Goal: Information Seeking & Learning: Compare options

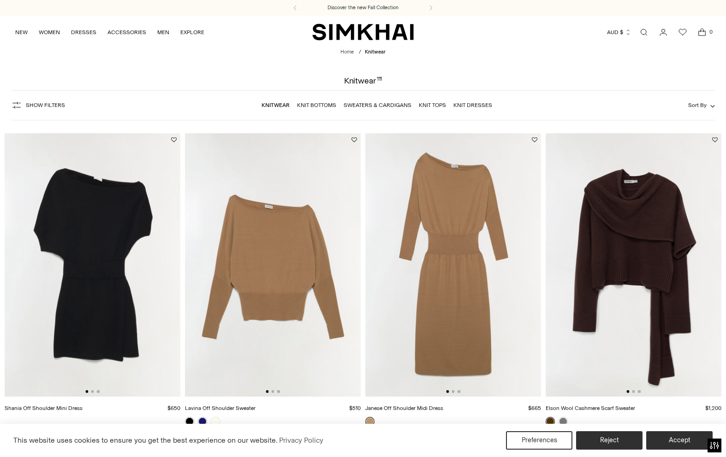
click at [254, 309] on img at bounding box center [273, 265] width 176 height 264
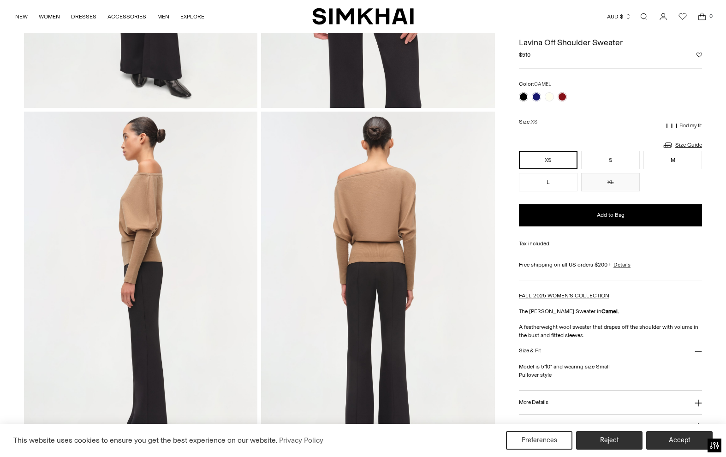
scroll to position [292, 0]
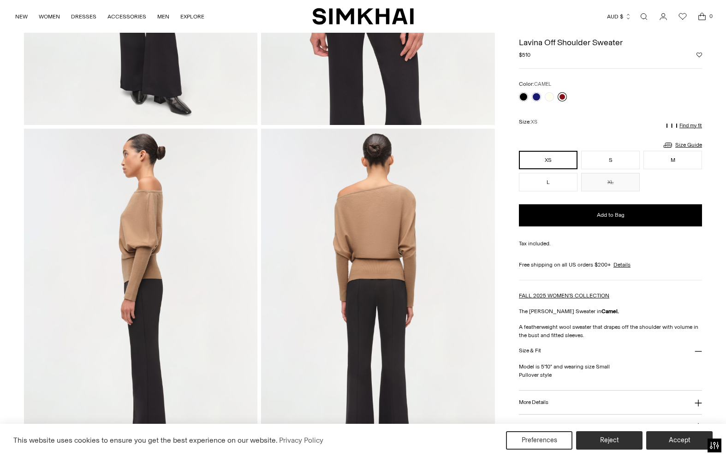
click at [566, 97] on link at bounding box center [562, 96] width 9 height 9
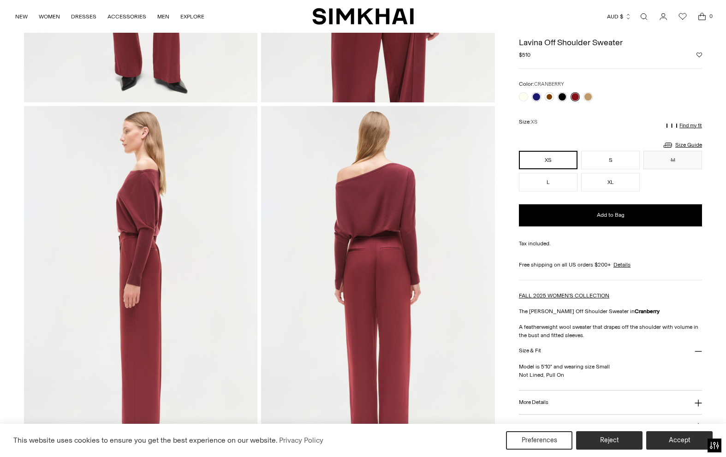
scroll to position [260, 0]
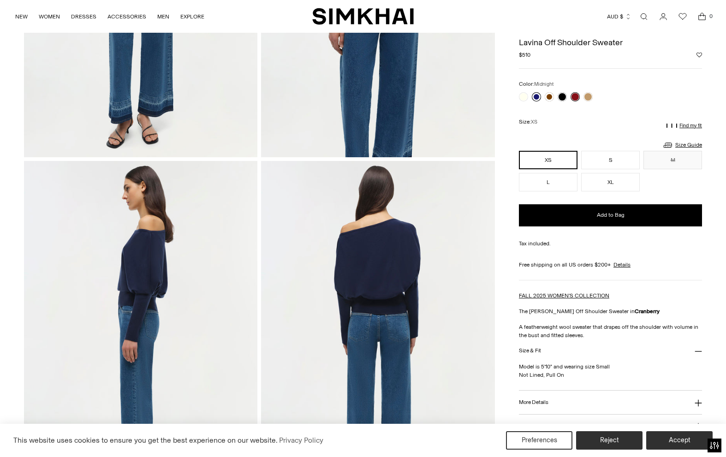
click at [537, 96] on link at bounding box center [536, 96] width 9 height 9
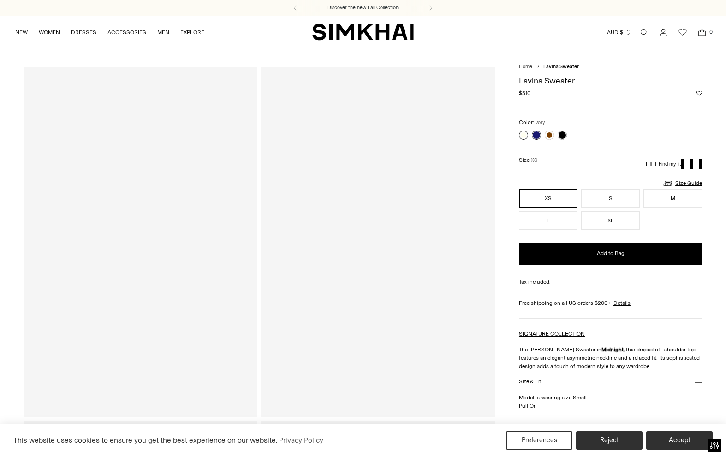
click at [524, 135] on link at bounding box center [523, 135] width 9 height 9
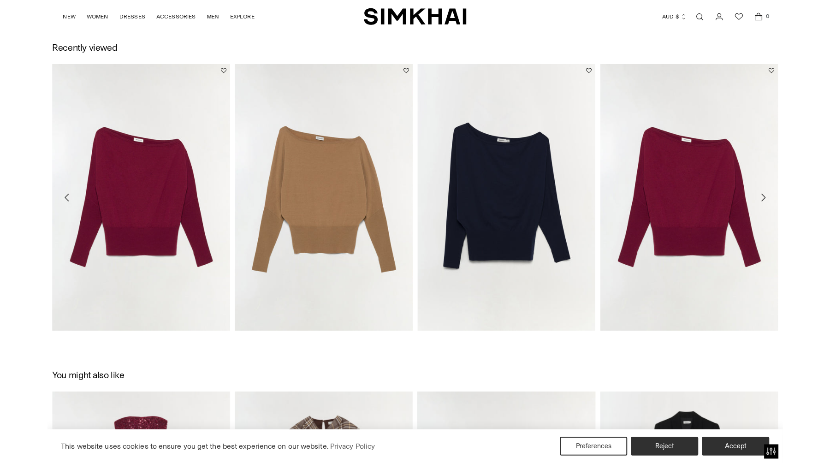
scroll to position [1000, 0]
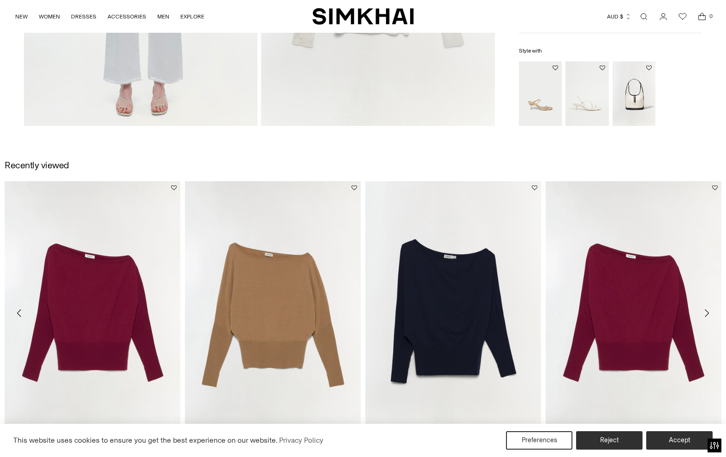
click at [254, 453] on link "Lavina Off Shoulder Sweater" at bounding box center [220, 456] width 71 height 6
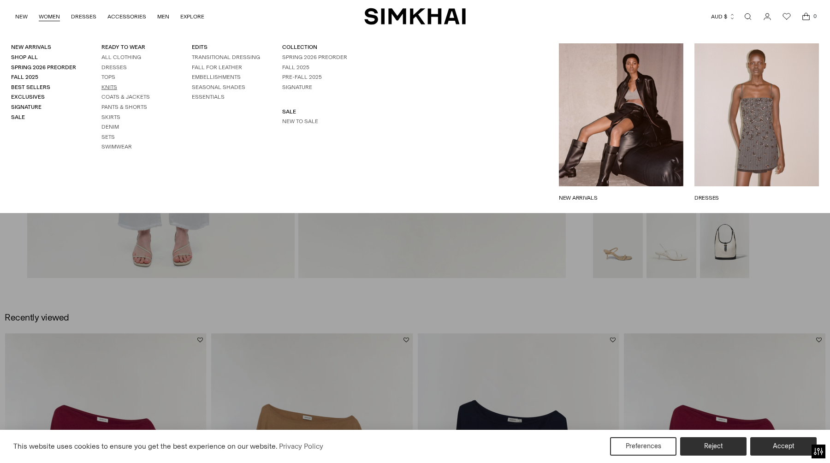
click at [107, 90] on link "Knits" at bounding box center [109, 87] width 16 height 6
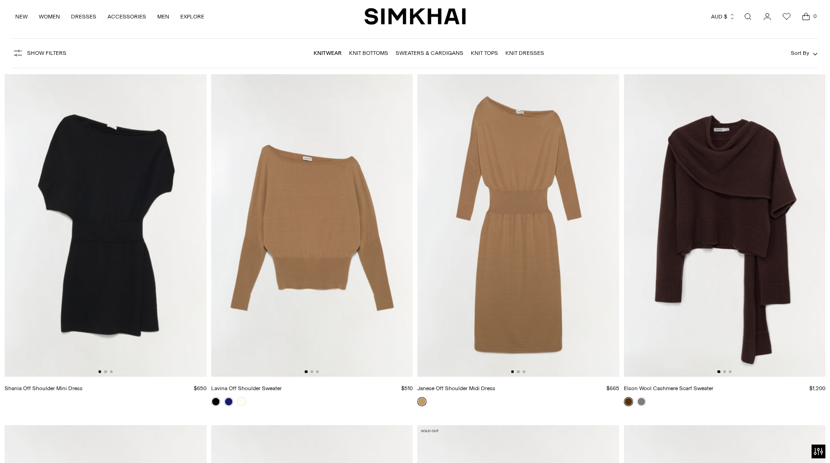
scroll to position [70, 0]
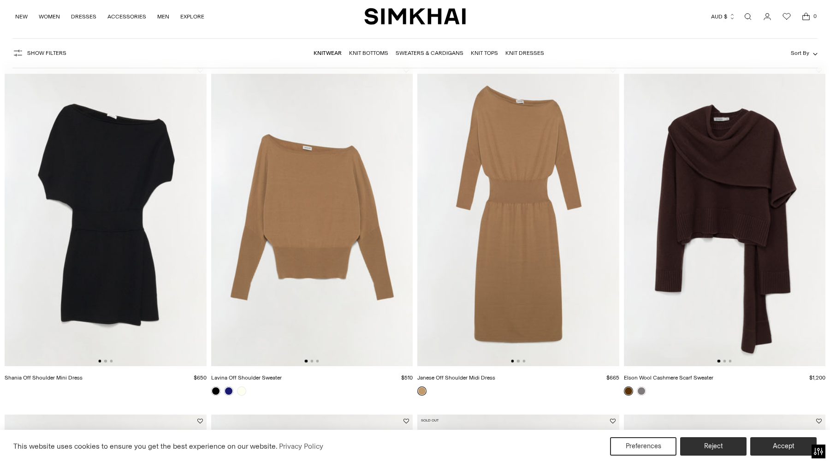
click at [742, 176] on img at bounding box center [725, 215] width 202 height 303
click at [682, 380] on link "Elson Wool Cashmere Scarf Sweater" at bounding box center [668, 378] width 89 height 6
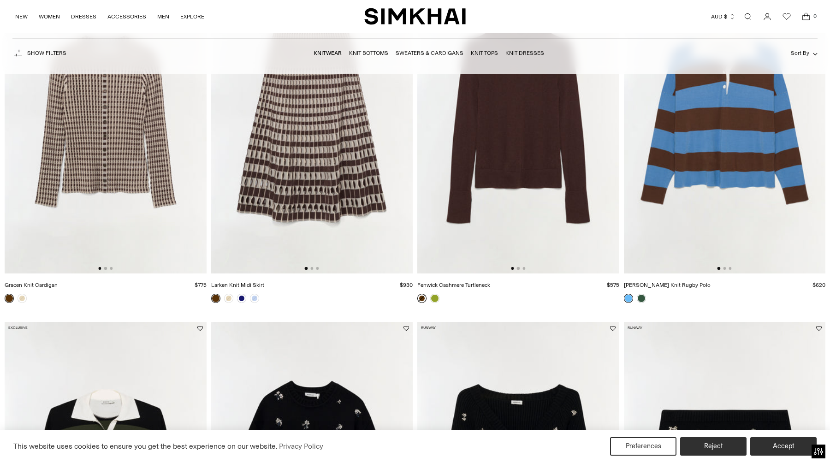
scroll to position [515, 0]
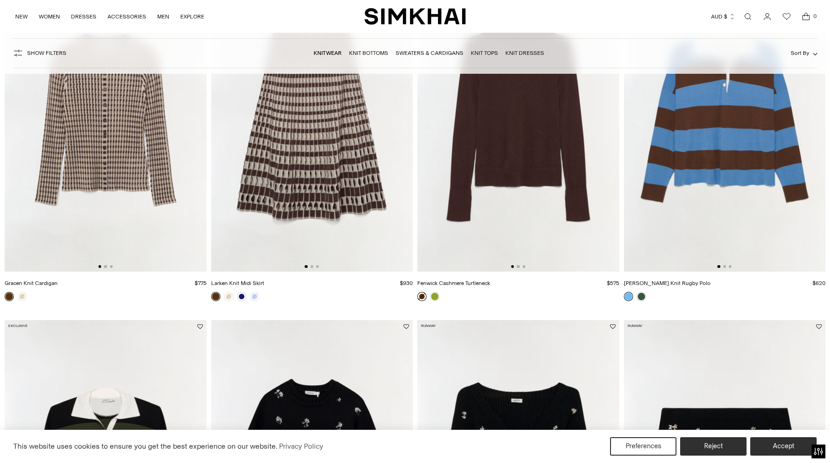
click at [47, 285] on link "Gracen Knit Cardigan" at bounding box center [31, 283] width 53 height 6
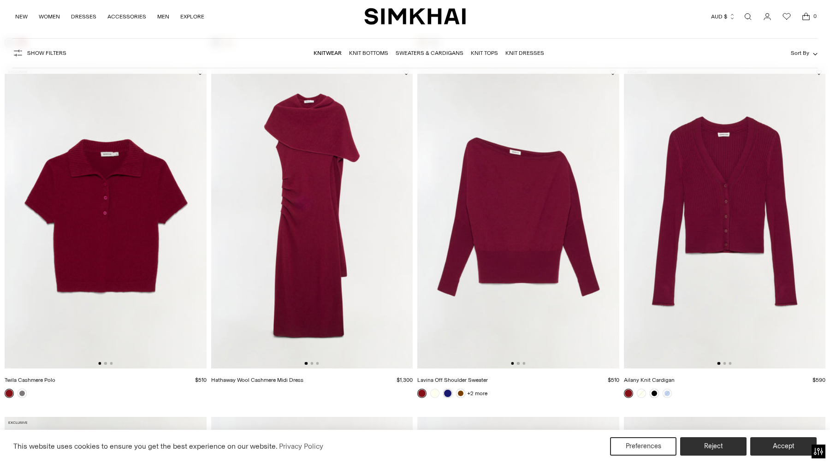
scroll to position [1824, 0]
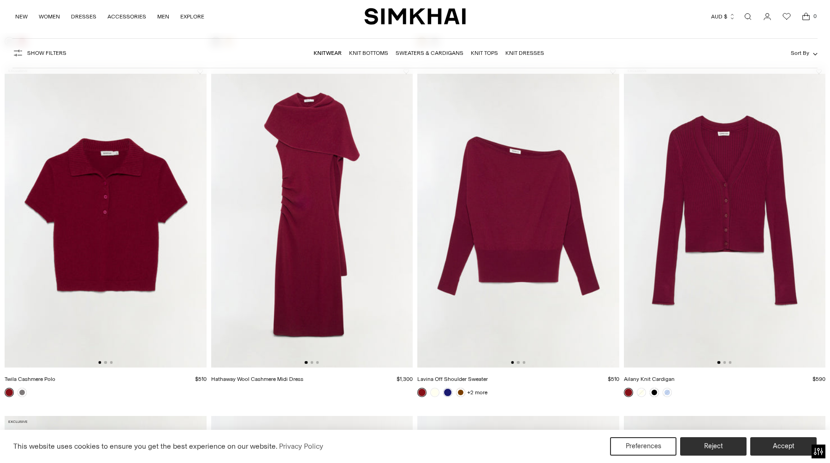
click at [263, 381] on link "Hathaway Wool Cashmere Midi Dress" at bounding box center [257, 379] width 92 height 6
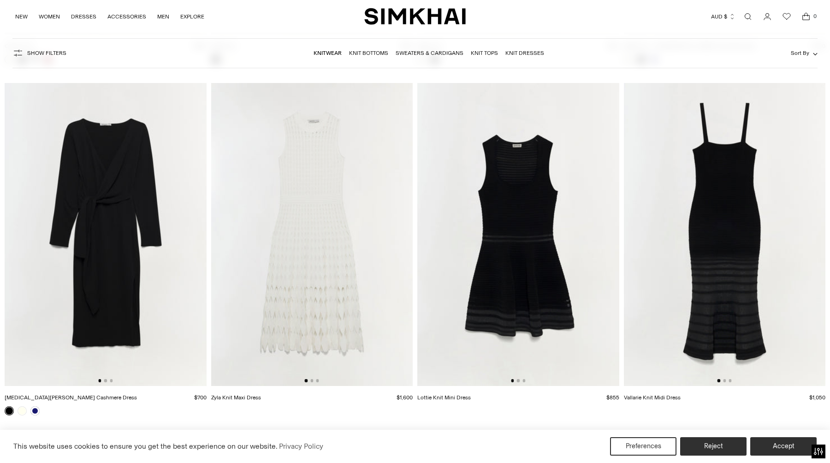
scroll to position [6295, 0]
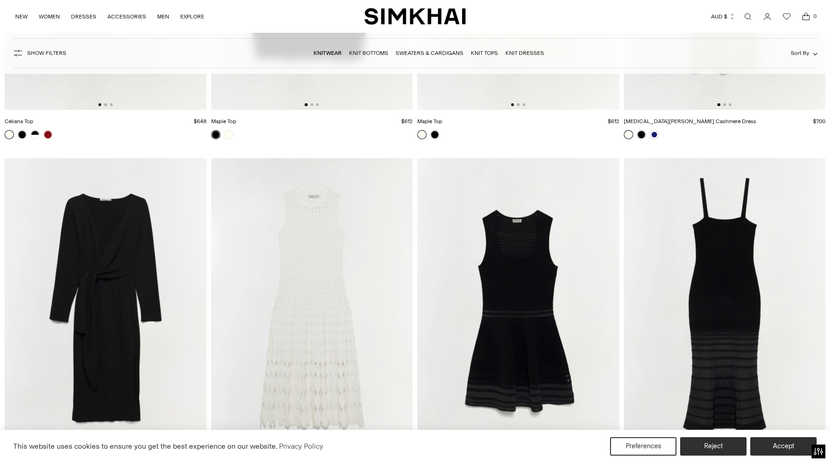
click at [301, 309] on img at bounding box center [312, 309] width 202 height 303
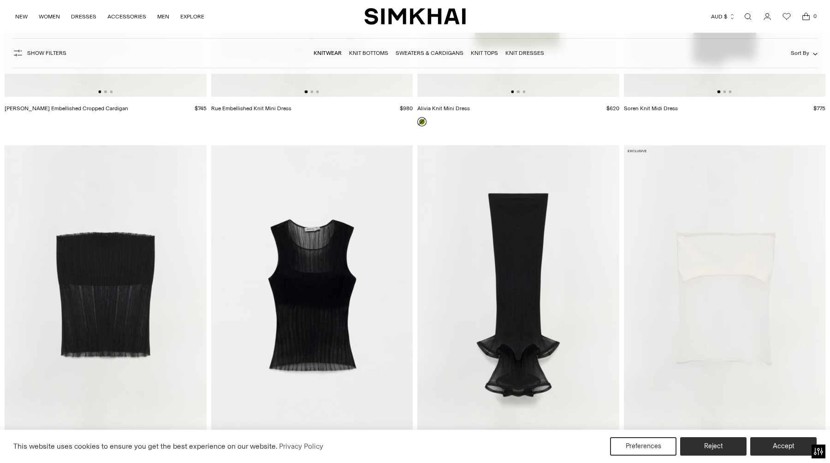
scroll to position [7362, 0]
click at [294, 342] on img at bounding box center [312, 296] width 202 height 303
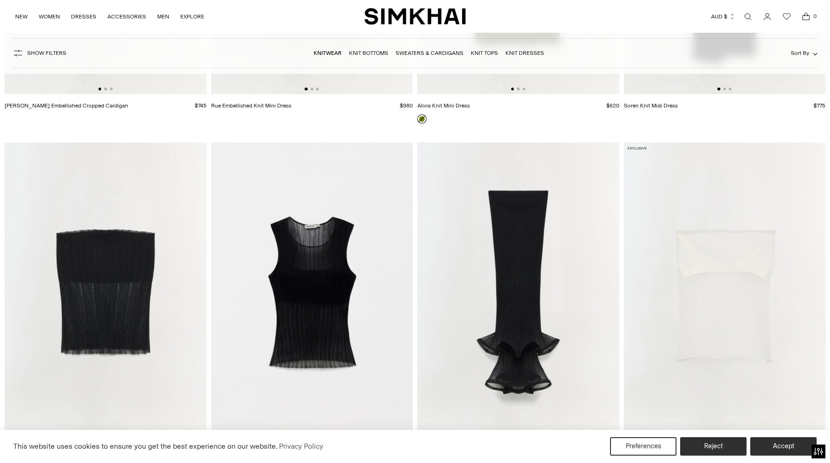
scroll to position [7430, 0]
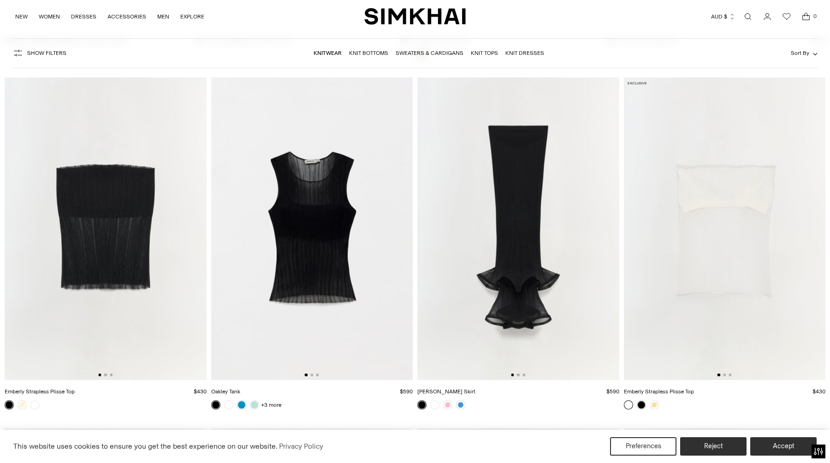
click at [231, 393] on link "Oakley Tank" at bounding box center [225, 391] width 29 height 6
click at [435, 390] on link "Kelso Skirt" at bounding box center [446, 391] width 58 height 6
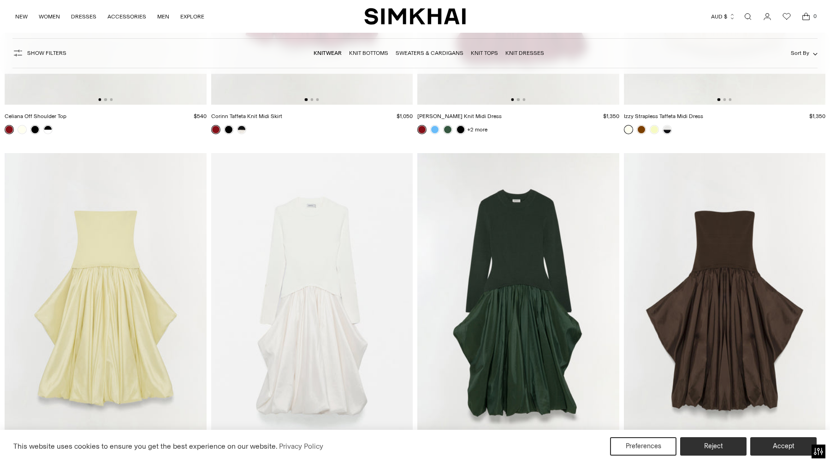
scroll to position [4781, 0]
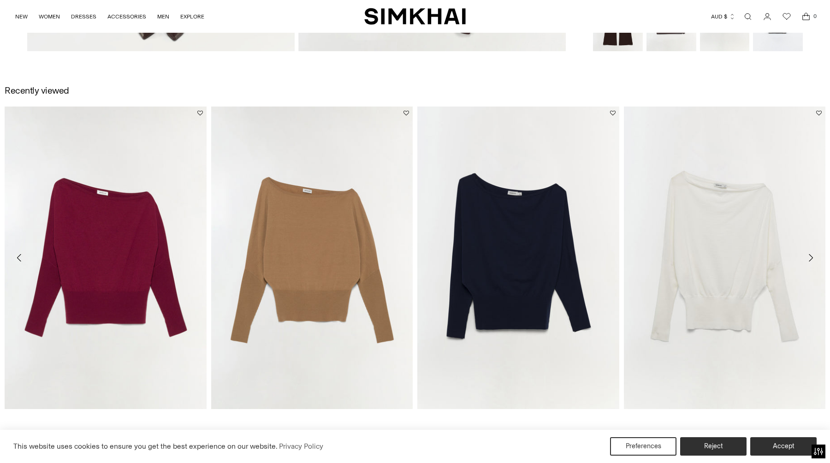
scroll to position [1221, 0]
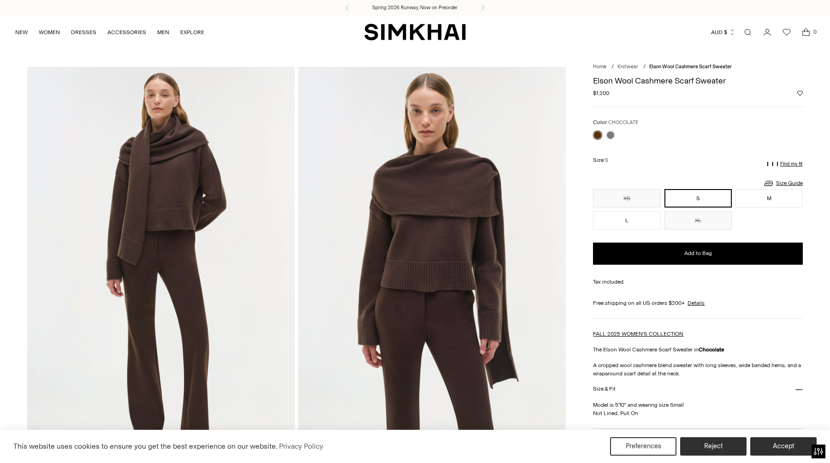
click at [247, 249] on img at bounding box center [161, 267] width 268 height 401
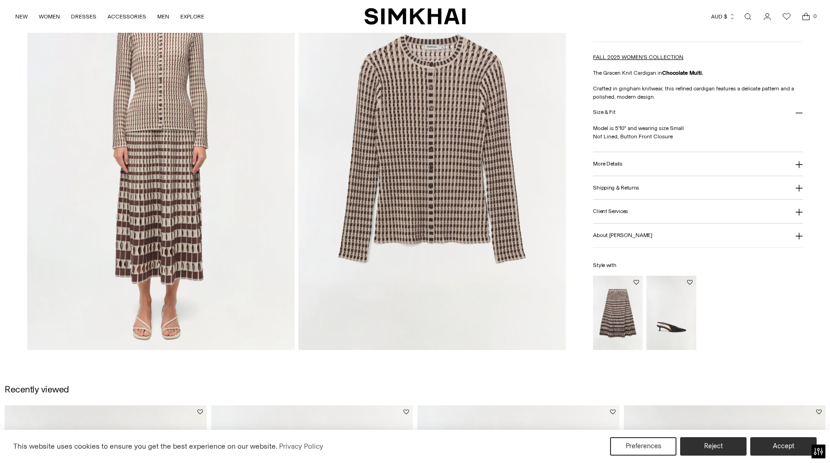
scroll to position [935, 0]
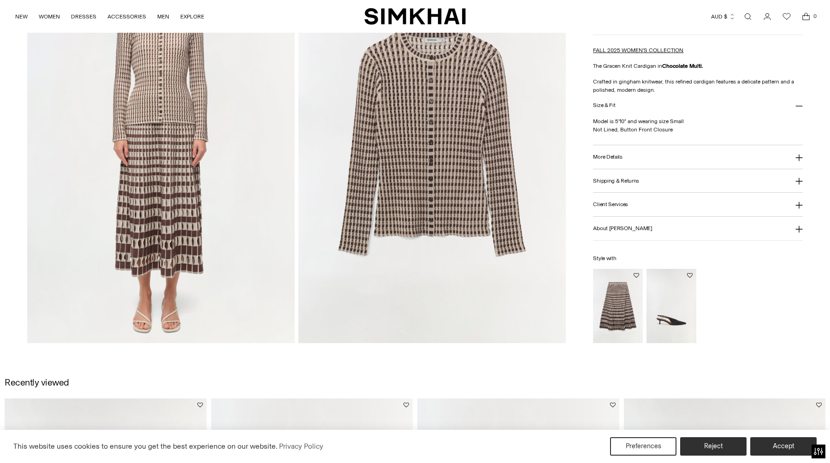
click at [425, 196] on img at bounding box center [432, 142] width 268 height 401
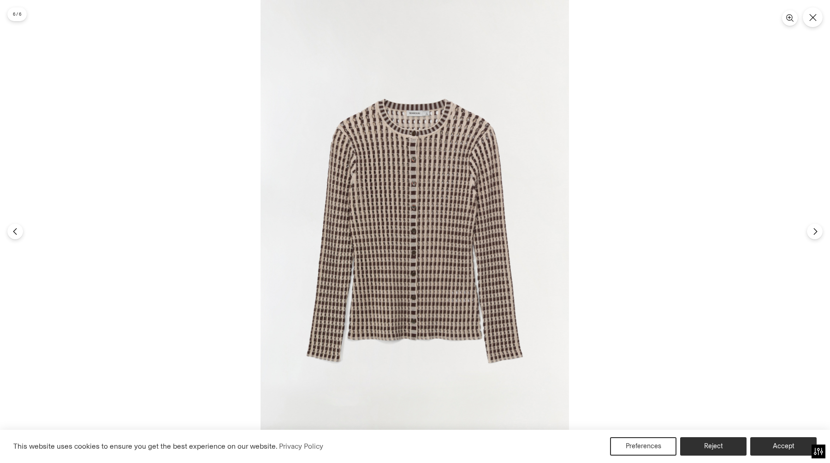
click at [430, 178] on img at bounding box center [415, 231] width 309 height 463
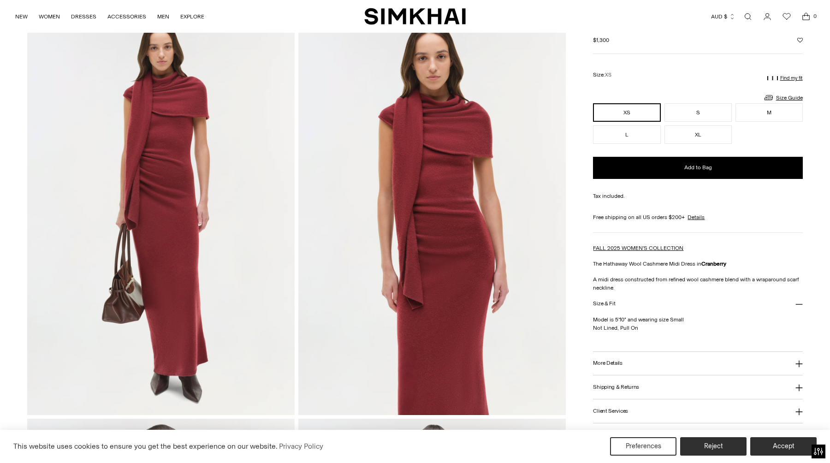
scroll to position [60, 0]
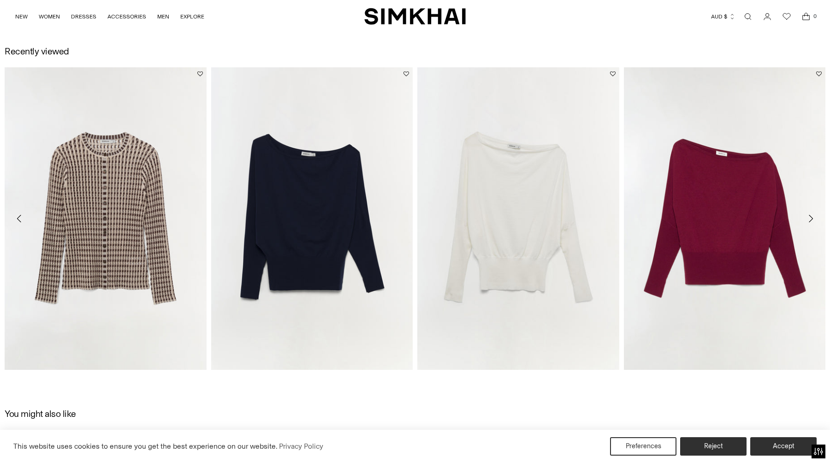
scroll to position [1680, 0]
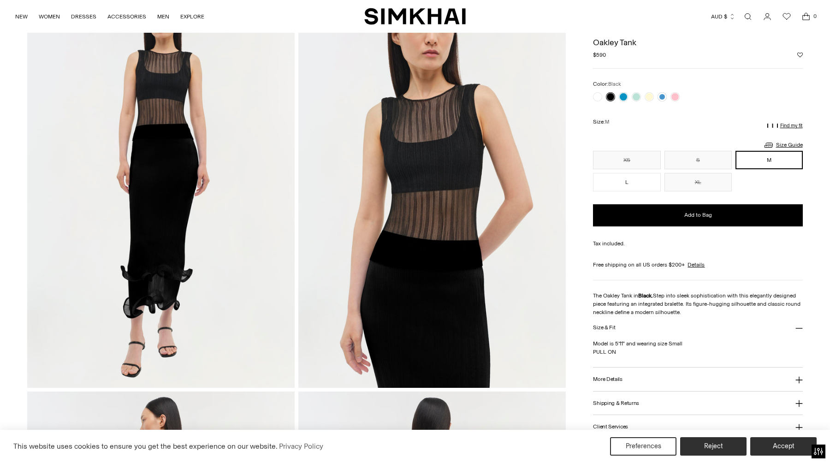
scroll to position [79, 0]
click at [425, 138] on img at bounding box center [432, 188] width 268 height 401
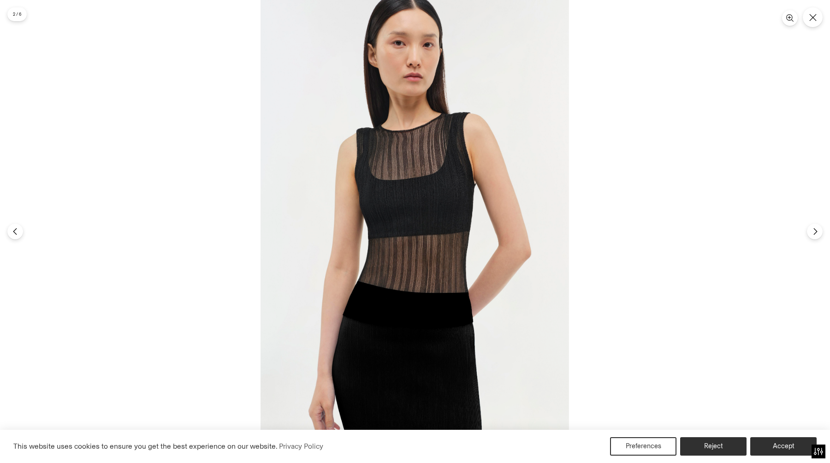
click at [433, 142] on img at bounding box center [415, 231] width 309 height 463
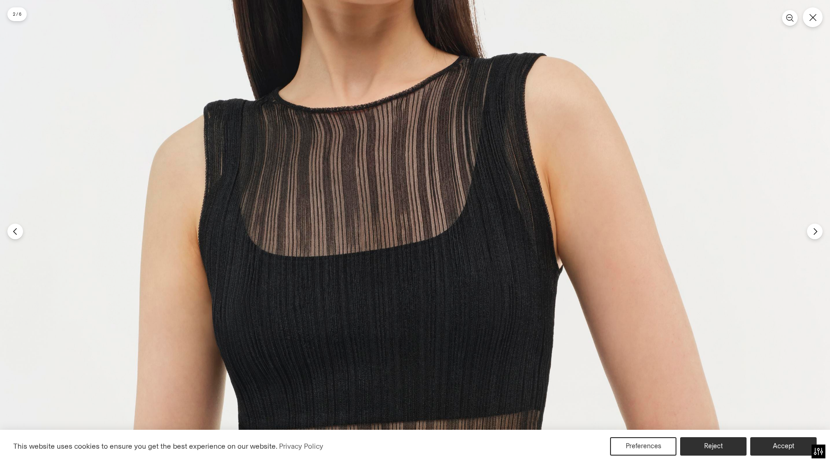
click at [433, 141] on img at bounding box center [379, 410] width 926 height 1389
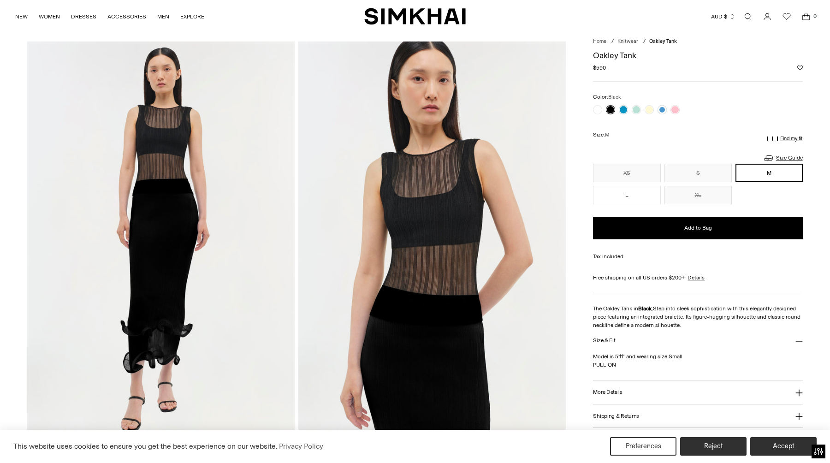
scroll to position [38, 0]
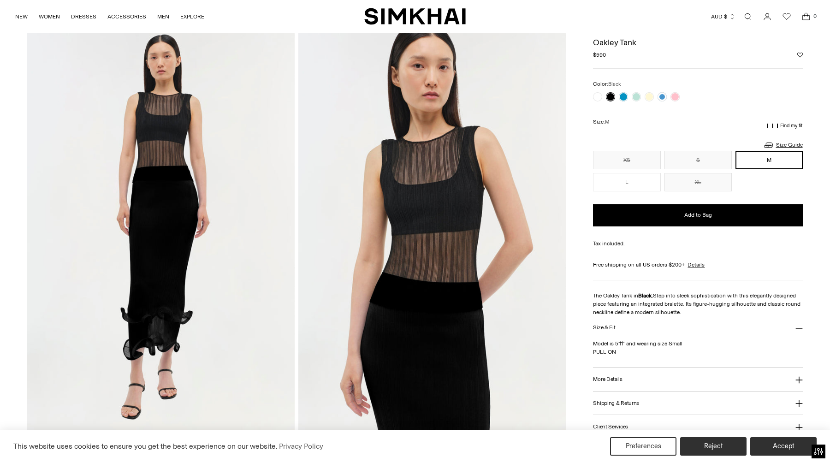
click at [417, 232] on img at bounding box center [432, 229] width 268 height 401
